Goal: Find specific page/section: Find specific page/section

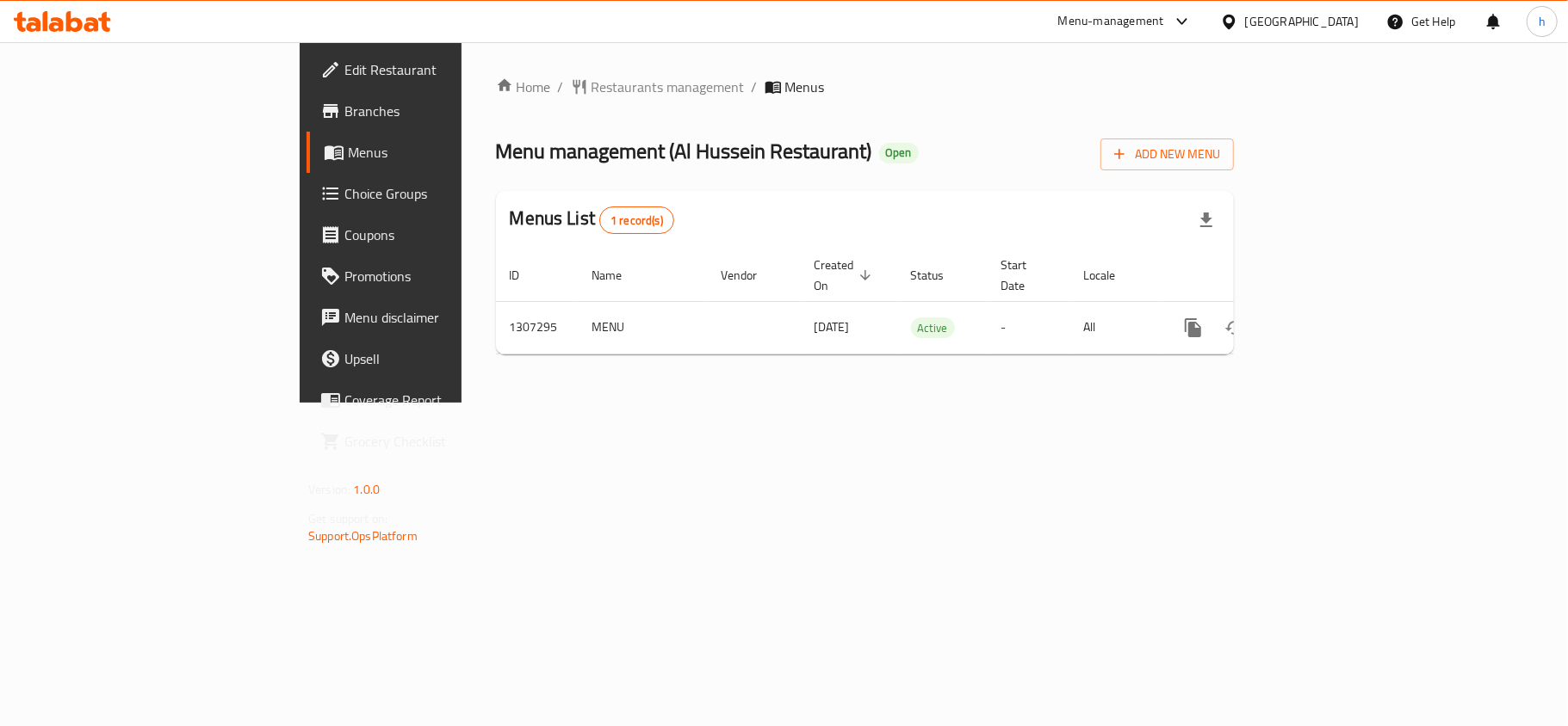
click at [176, 29] on div "Menu-management United Arab Emirates Get Help h" at bounding box center [784, 22] width 1568 height 42
click at [122, 19] on div at bounding box center [62, 22] width 125 height 35
click at [33, 19] on icon at bounding box center [33, 24] width 15 height 15
